Goal: Information Seeking & Learning: Learn about a topic

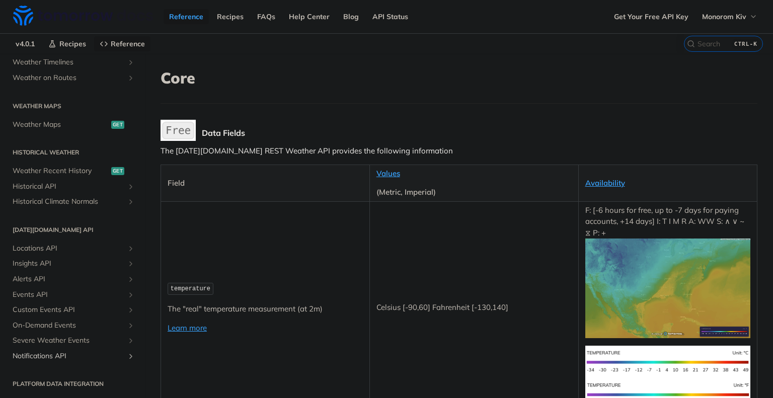
scroll to position [316, 0]
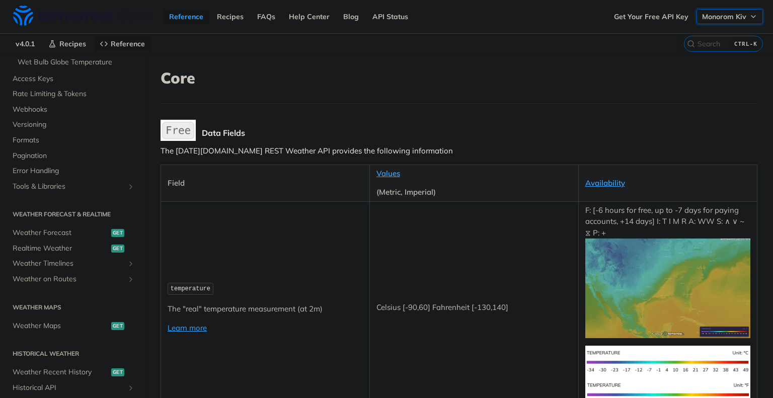
click at [749, 17] on button "Monorom Kiv" at bounding box center [729, 16] width 66 height 15
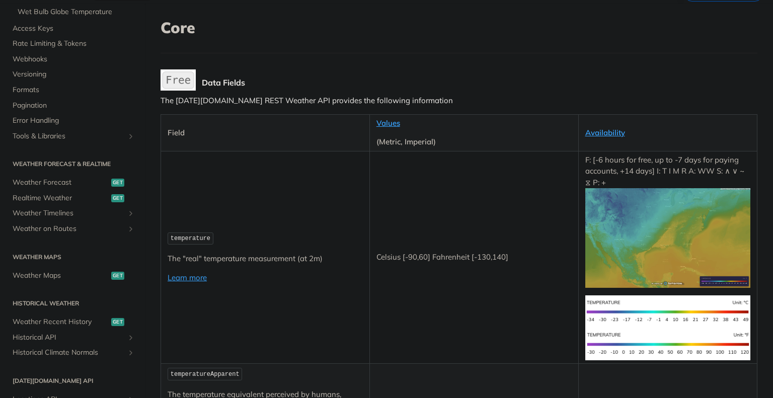
scroll to position [0, 0]
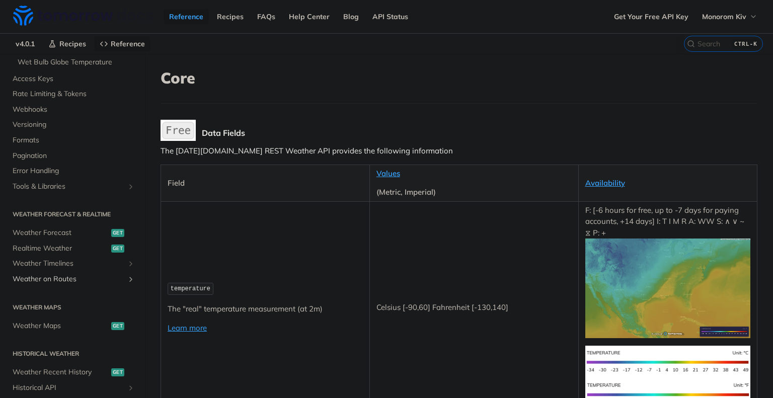
click at [75, 277] on span "Weather on Routes" at bounding box center [69, 279] width 112 height 10
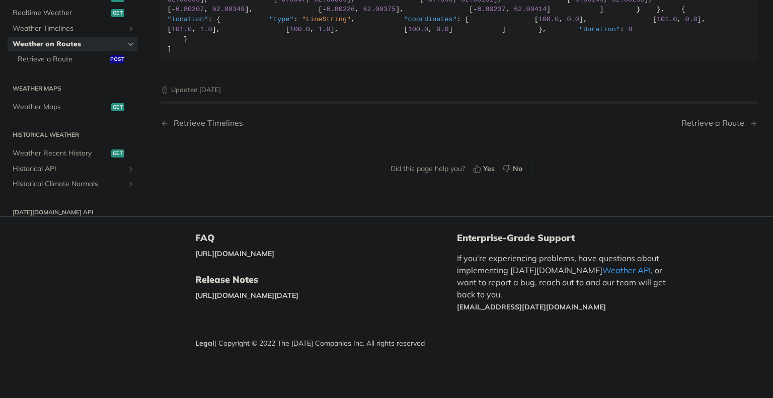
scroll to position [201, 0]
